Goal: Task Accomplishment & Management: Manage account settings

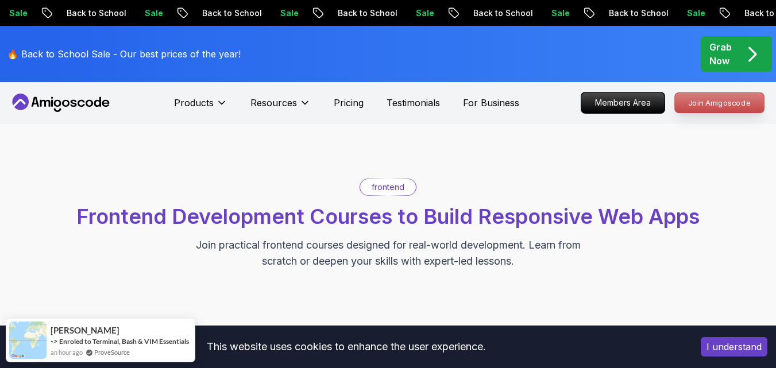
click at [709, 106] on p "Join Amigoscode" at bounding box center [719, 103] width 89 height 20
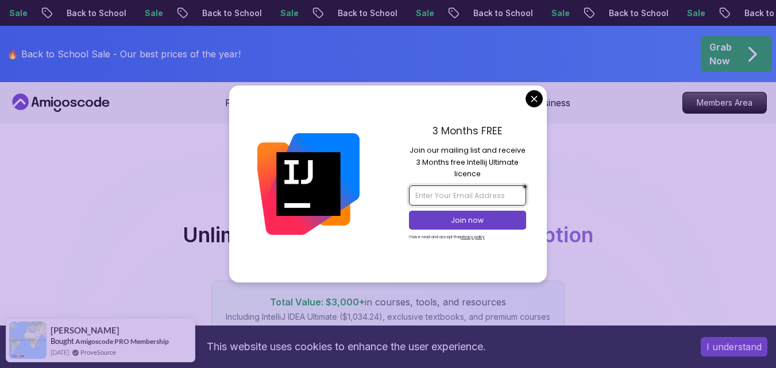
click at [484, 195] on input "email" at bounding box center [467, 196] width 117 height 20
type input "[EMAIL_ADDRESS][DOMAIN_NAME]"
click at [495, 222] on p "Join now" at bounding box center [467, 221] width 95 height 10
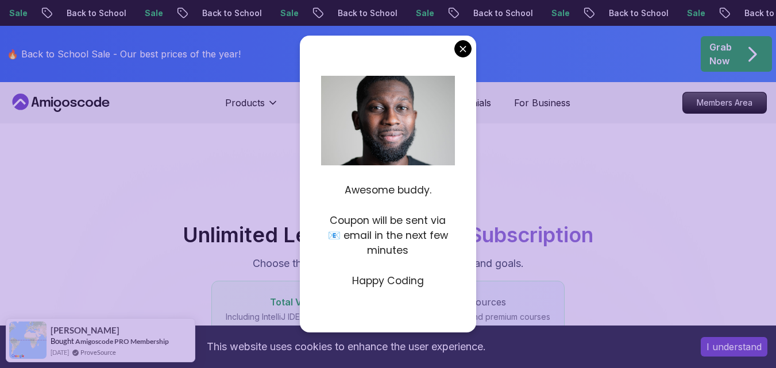
drag, startPoint x: 459, startPoint y: 270, endPoint x: 457, endPoint y: 284, distance: 15.1
click at [457, 284] on div "Awesome buddy. Coupon will be sent via 📧 email in the next few minutes Happy Co…" at bounding box center [388, 184] width 176 height 297
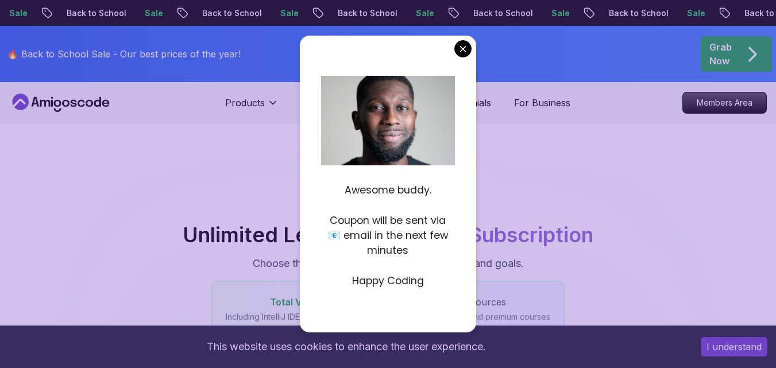
drag, startPoint x: 467, startPoint y: 251, endPoint x: 467, endPoint y: 303, distance: 51.7
click at [467, 303] on div "Awesome buddy. Coupon will be sent via 📧 email in the next few minutes Happy Co…" at bounding box center [388, 184] width 176 height 297
click at [467, 323] on div "Awesome buddy. Coupon will be sent via 📧 email in the next few minutes Happy Co…" at bounding box center [388, 184] width 176 height 297
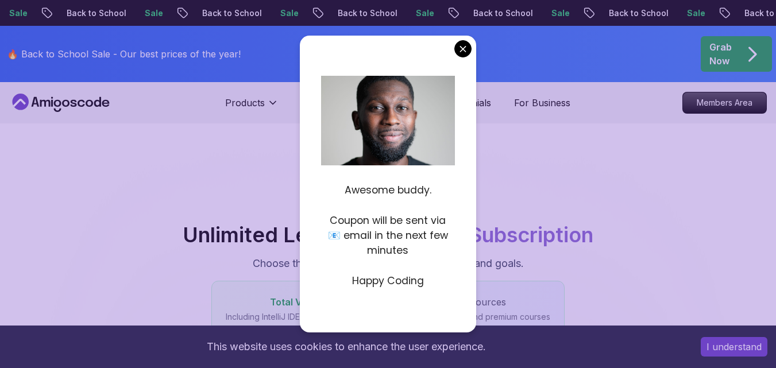
click at [468, 319] on div "Awesome buddy. Coupon will be sent via 📧 email in the next few minutes Happy Co…" at bounding box center [388, 184] width 176 height 297
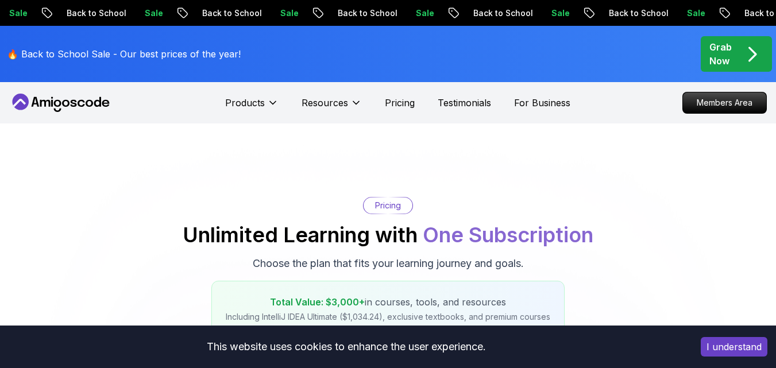
click at [743, 46] on icon "pre-order" at bounding box center [752, 54] width 22 height 22
click at [743, 57] on icon "pre-order" at bounding box center [752, 54] width 22 height 22
click at [755, 47] on icon "pre-order" at bounding box center [752, 54] width 22 height 22
click at [756, 45] on icon "pre-order" at bounding box center [752, 54] width 22 height 22
click at [758, 49] on icon "pre-order" at bounding box center [752, 54] width 22 height 22
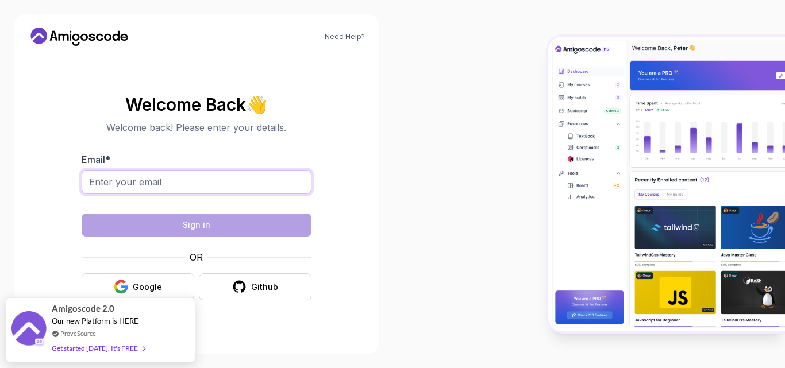
click at [211, 177] on input "Email *" at bounding box center [197, 182] width 230 height 24
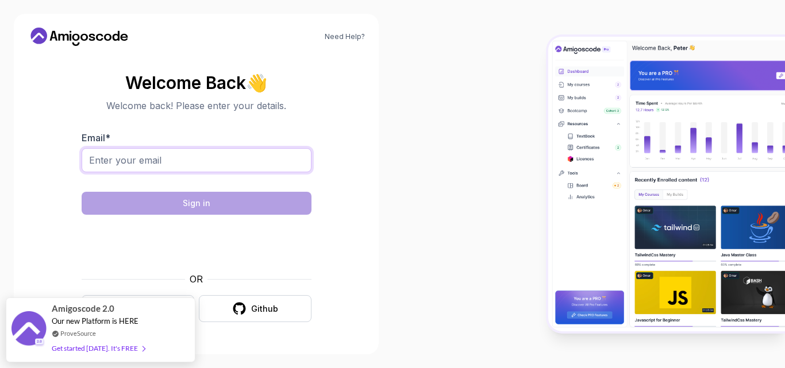
click at [211, 156] on input "Email *" at bounding box center [197, 160] width 230 height 24
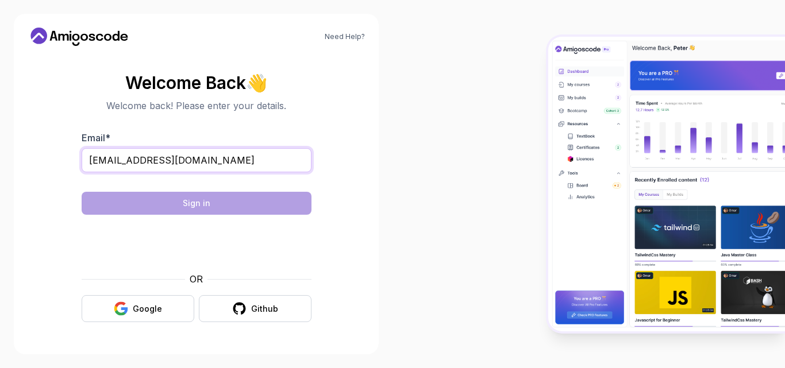
type input "[EMAIL_ADDRESS][DOMAIN_NAME]"
click at [215, 160] on input "[EMAIL_ADDRESS][DOMAIN_NAME]" at bounding box center [197, 160] width 230 height 24
click at [216, 183] on div at bounding box center [197, 180] width 230 height 10
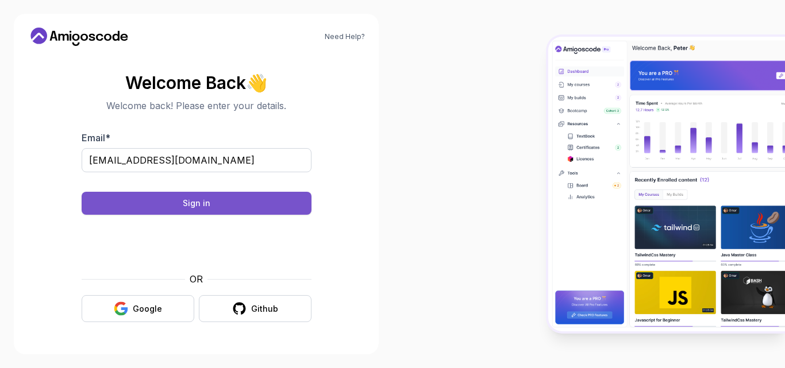
click at [297, 196] on button "Sign in" at bounding box center [197, 203] width 230 height 23
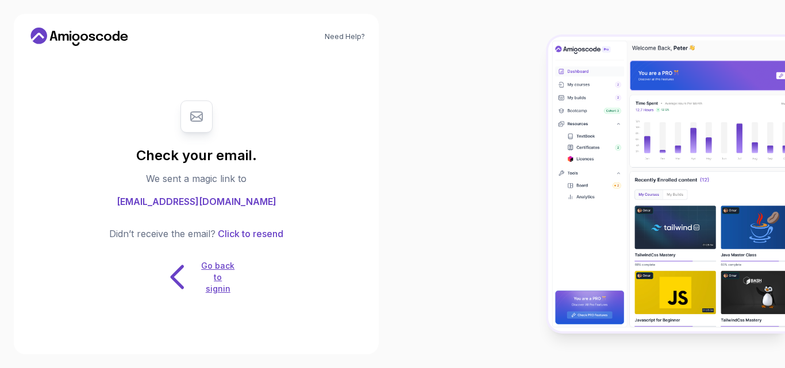
click at [218, 275] on p "Go back to signin" at bounding box center [218, 277] width 34 height 34
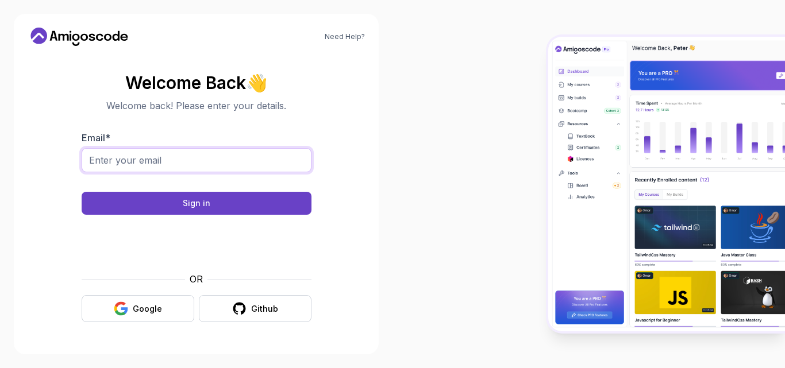
click at [182, 150] on input "Email *" at bounding box center [197, 160] width 230 height 24
type input "n"
type input "[EMAIL_ADDRESS][DOMAIN_NAME]"
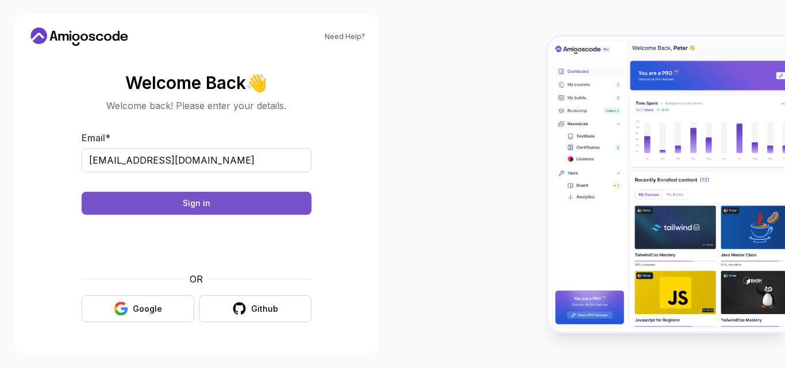
click at [199, 202] on div "Sign in" at bounding box center [197, 203] width 28 height 11
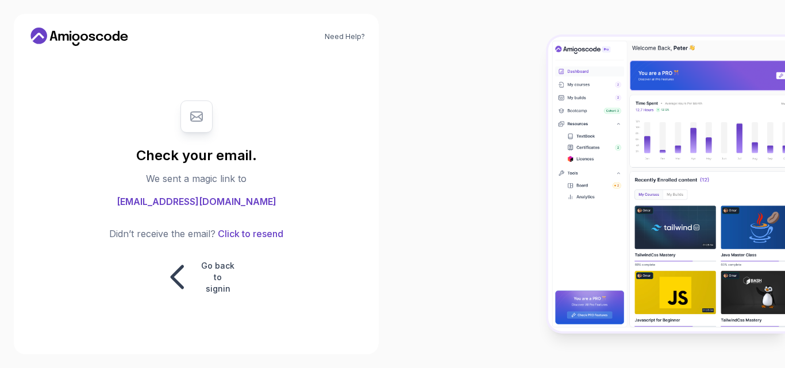
click at [209, 203] on span "[EMAIL_ADDRESS][DOMAIN_NAME]" at bounding box center [197, 202] width 160 height 14
click at [218, 287] on p "Go back to signin" at bounding box center [218, 277] width 34 height 34
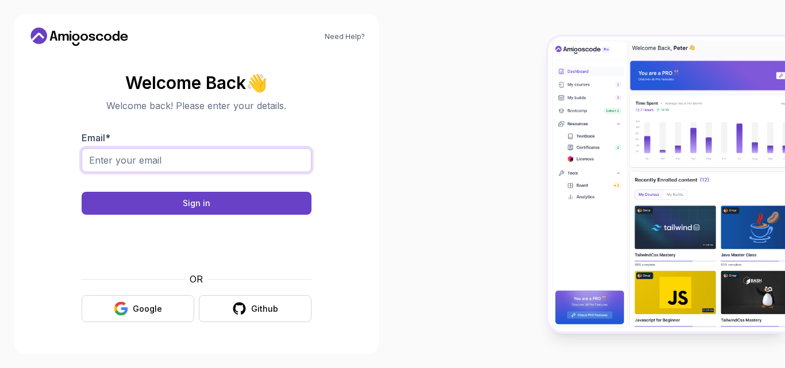
click at [225, 163] on input "Email *" at bounding box center [197, 160] width 230 height 24
type input "[EMAIL_ADDRESS][DOMAIN_NAME]"
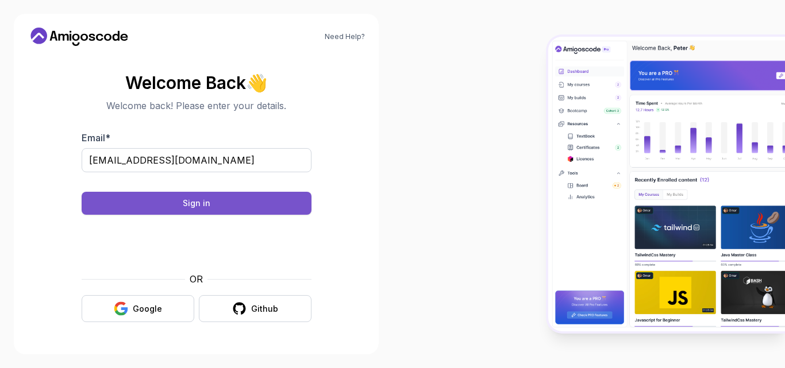
click at [217, 208] on button "Sign in" at bounding box center [197, 203] width 230 height 23
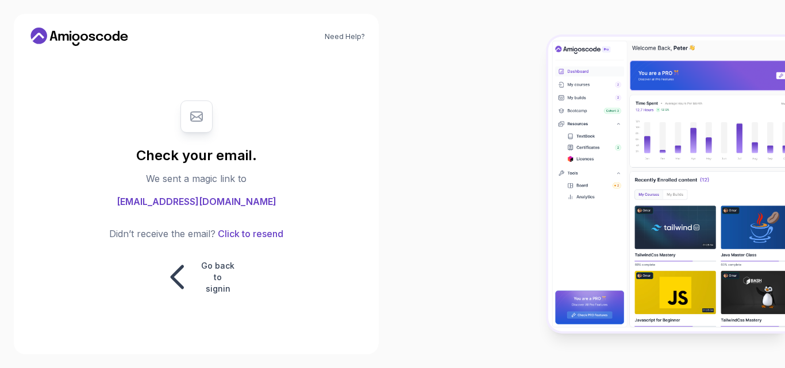
click at [264, 2] on div "Need Help? Check your email. We sent a magic link to bittylee121@gmail.com Didn…" at bounding box center [196, 184] width 393 height 368
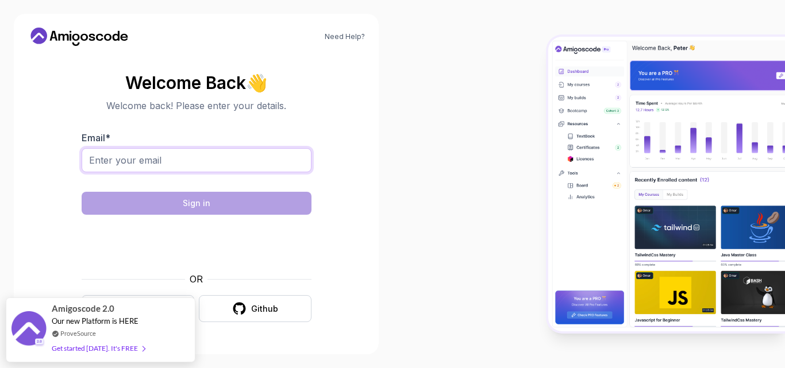
click at [199, 161] on input "Email *" at bounding box center [197, 160] width 230 height 24
type input "[EMAIL_ADDRESS][DOMAIN_NAME]"
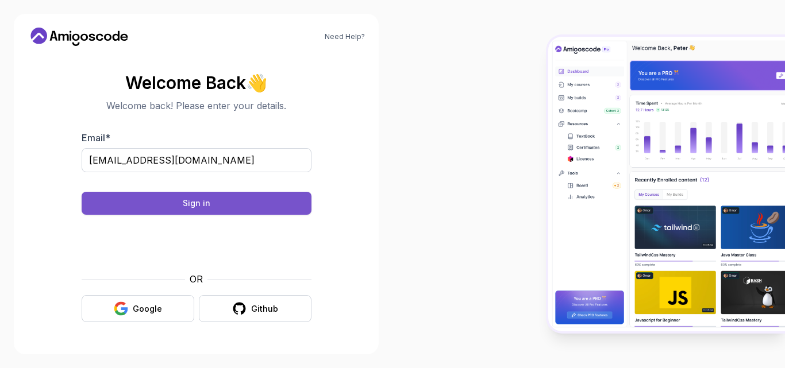
click at [277, 209] on button "Sign in" at bounding box center [197, 203] width 230 height 23
